Goal: Share content

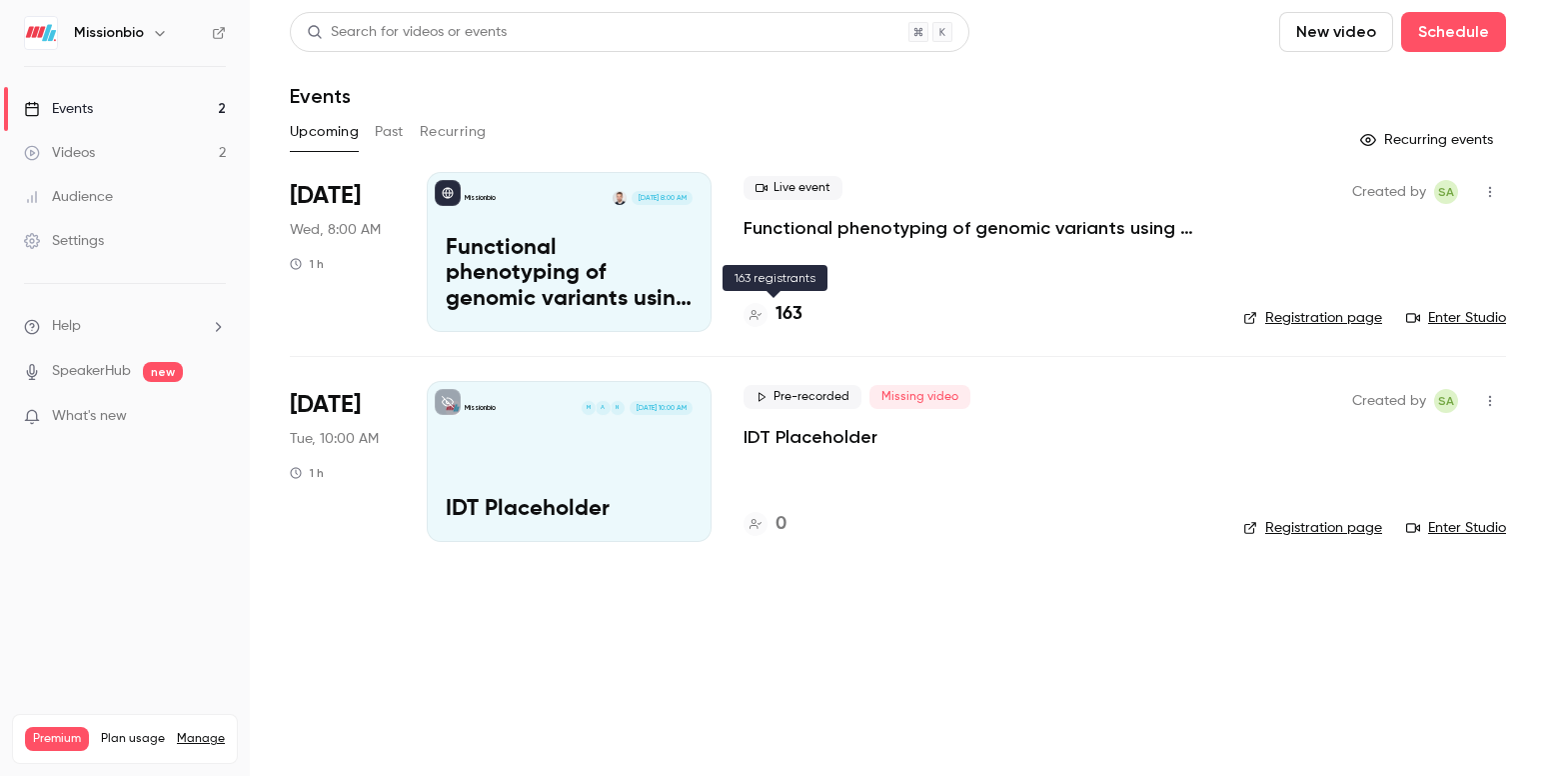
click at [794, 314] on h4 "163" at bounding box center [789, 314] width 27 height 27
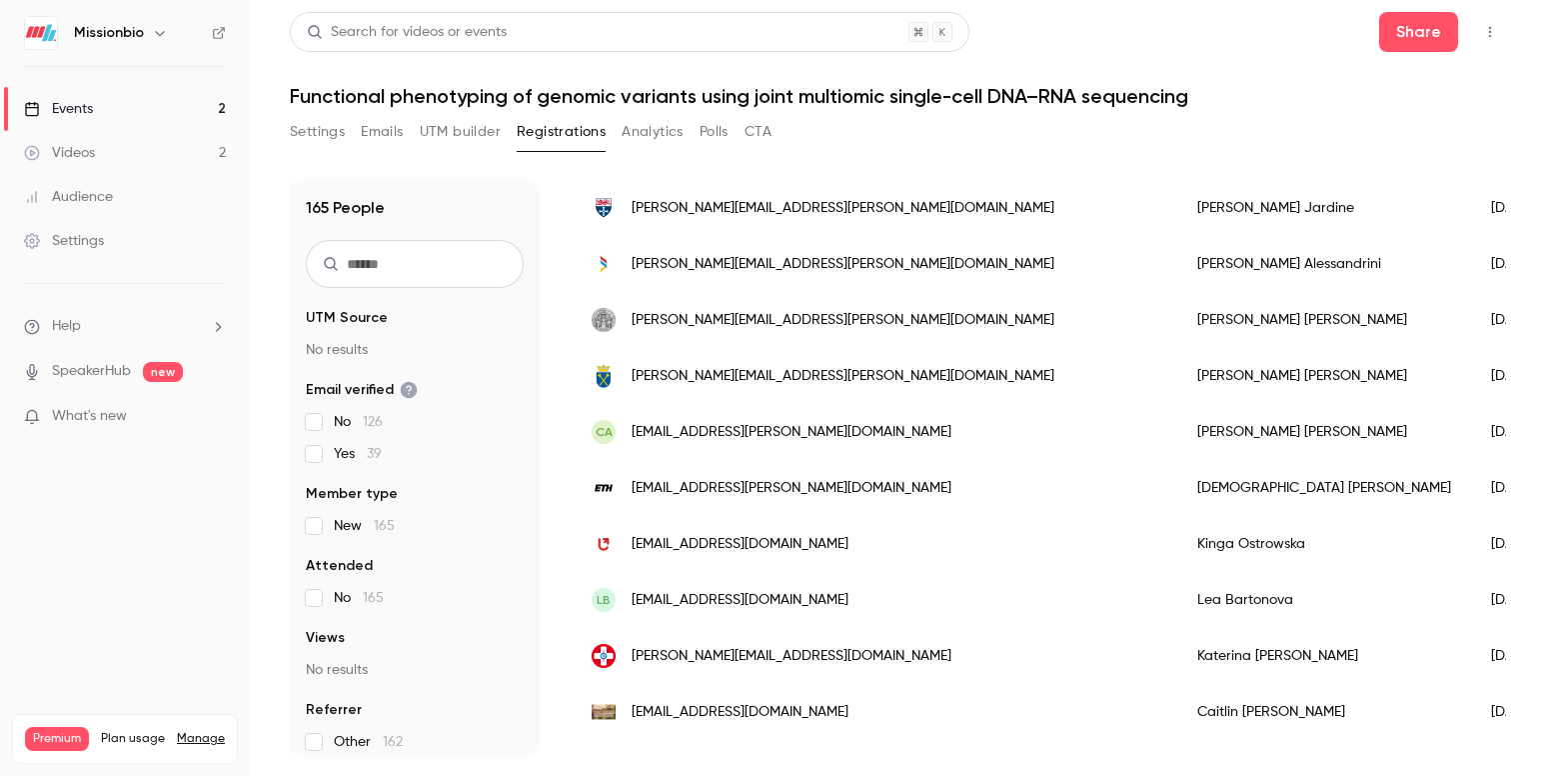
scroll to position [1924, 0]
click at [1418, 32] on button "Share" at bounding box center [1418, 32] width 79 height 40
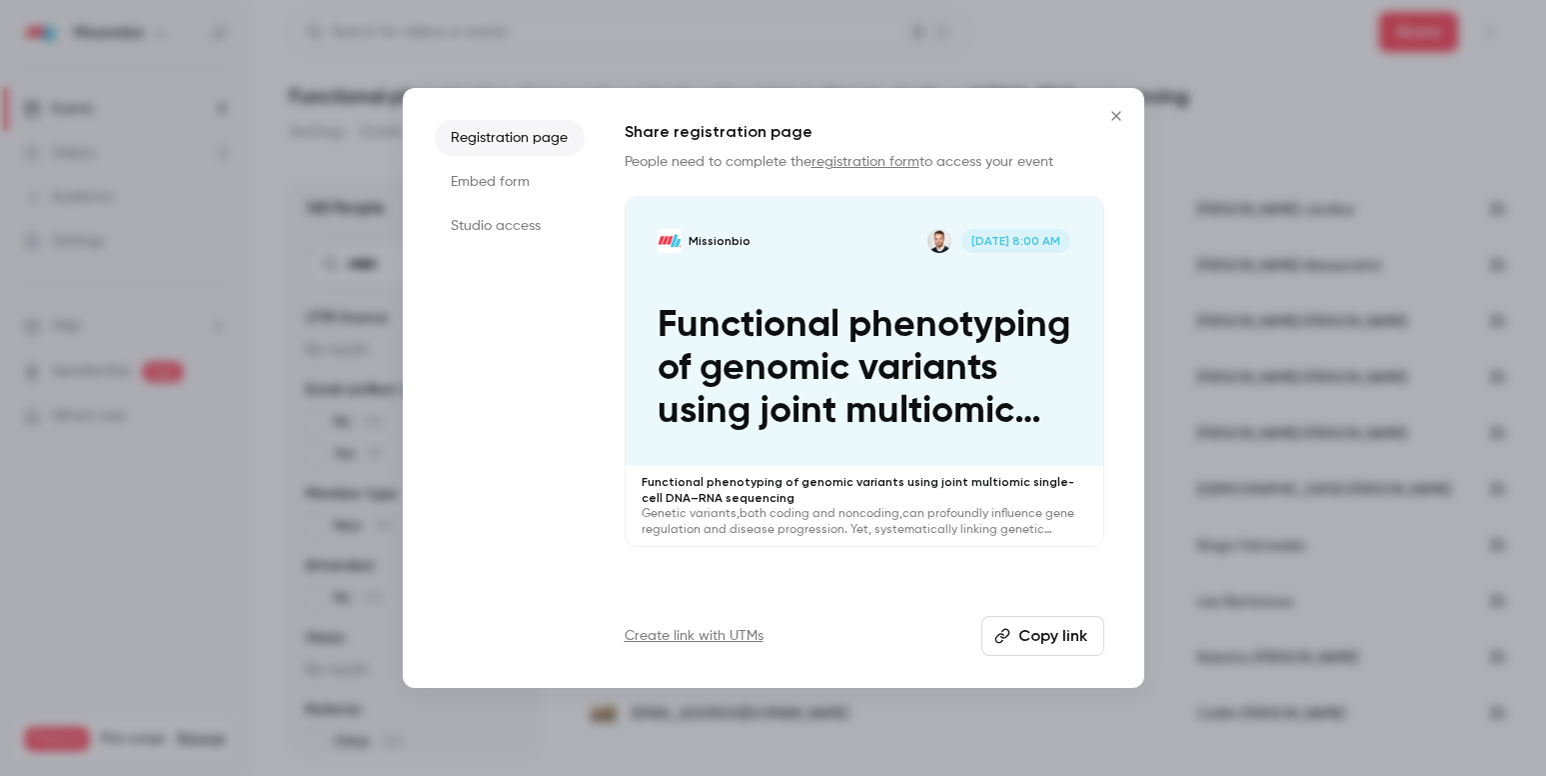
click at [504, 222] on li "Studio access" at bounding box center [510, 226] width 150 height 36
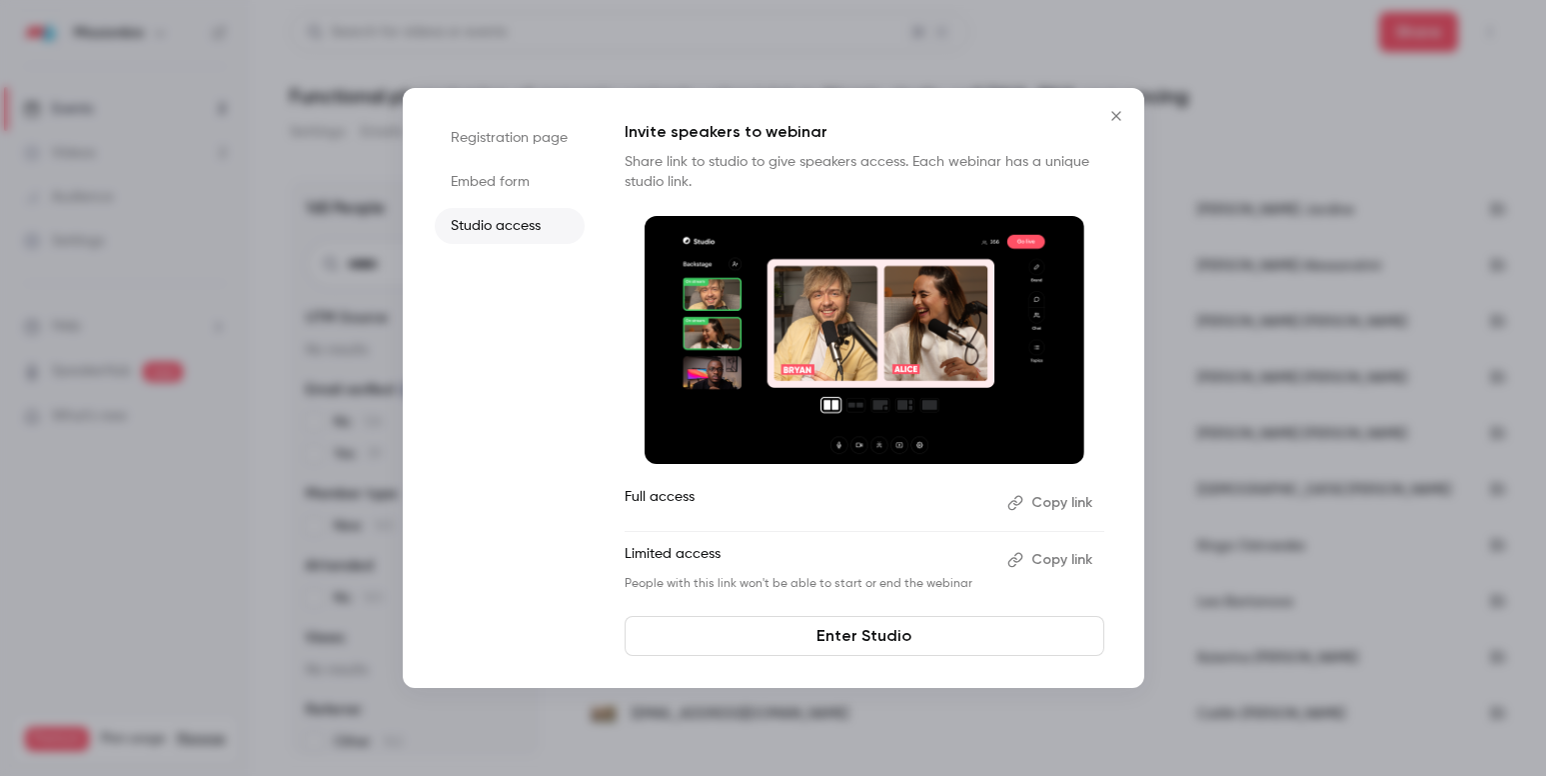
click at [1066, 510] on button "Copy link" at bounding box center [1052, 503] width 105 height 32
click at [1121, 111] on icon "Close" at bounding box center [1116, 116] width 24 height 16
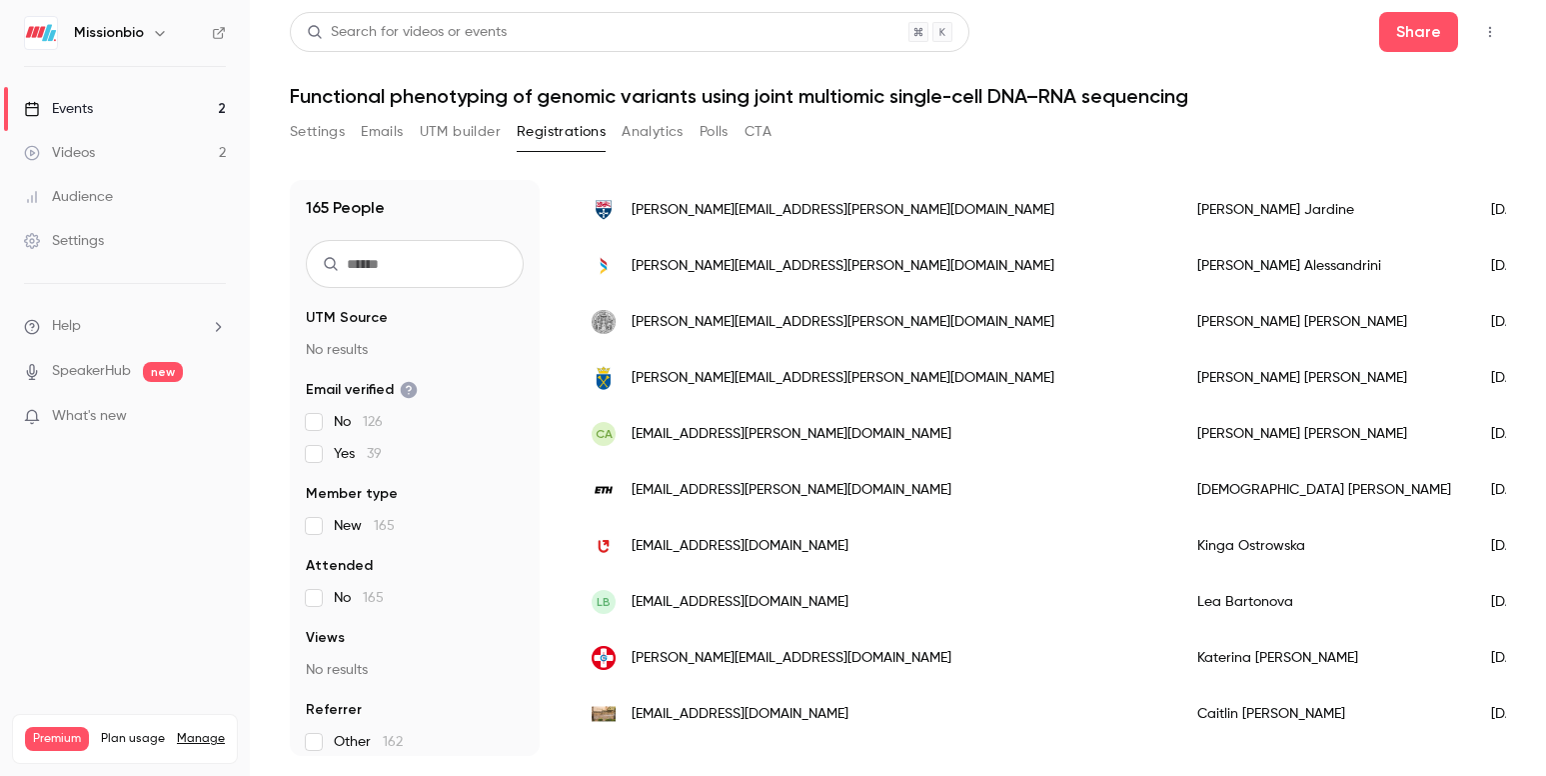
click at [313, 141] on button "Settings" at bounding box center [317, 132] width 55 height 32
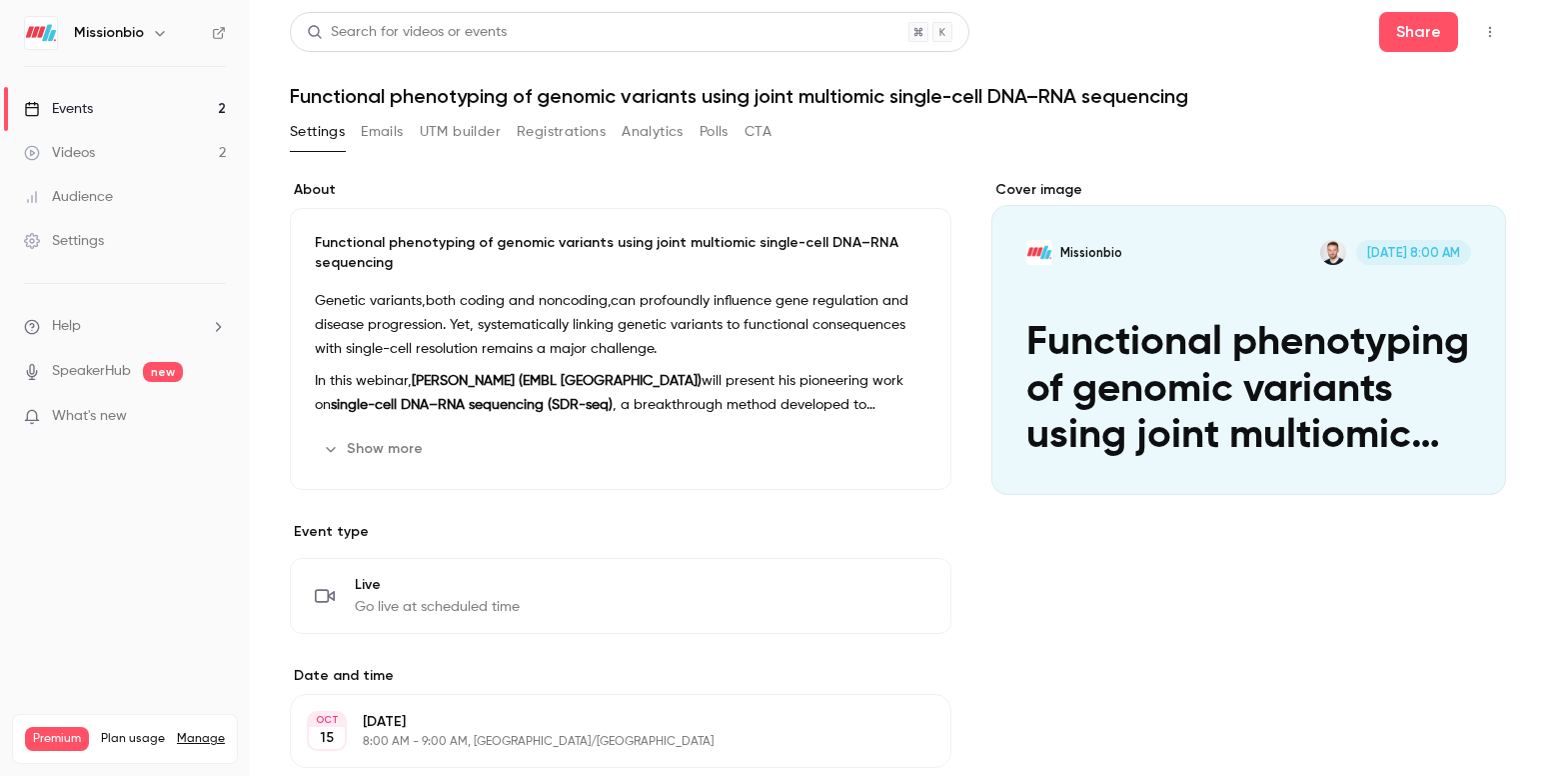
click at [121, 112] on link "Events 2" at bounding box center [125, 109] width 250 height 44
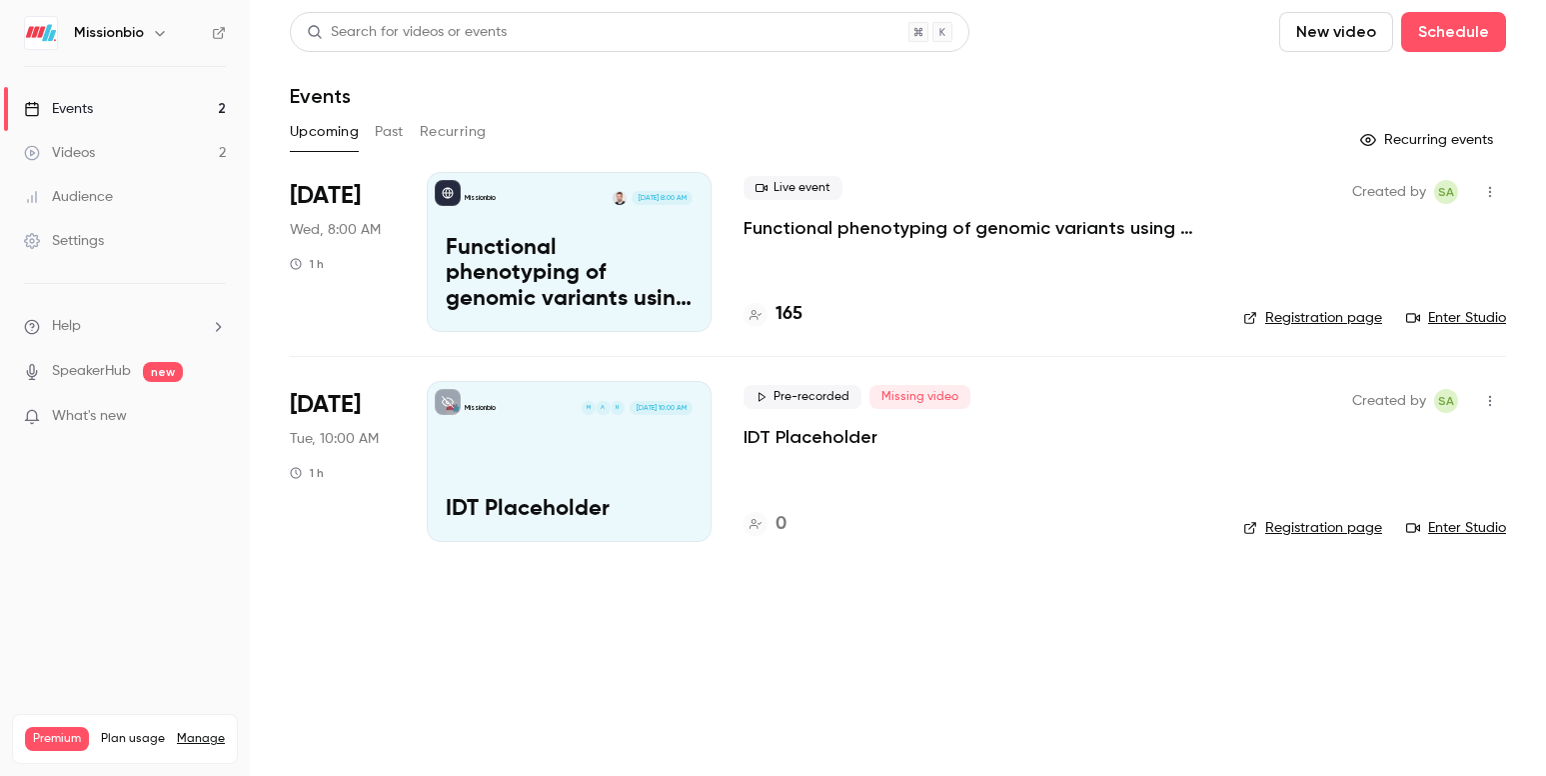
click at [1488, 322] on link "Enter Studio" at bounding box center [1456, 318] width 100 height 20
